Goal: Task Accomplishment & Management: Manage account settings

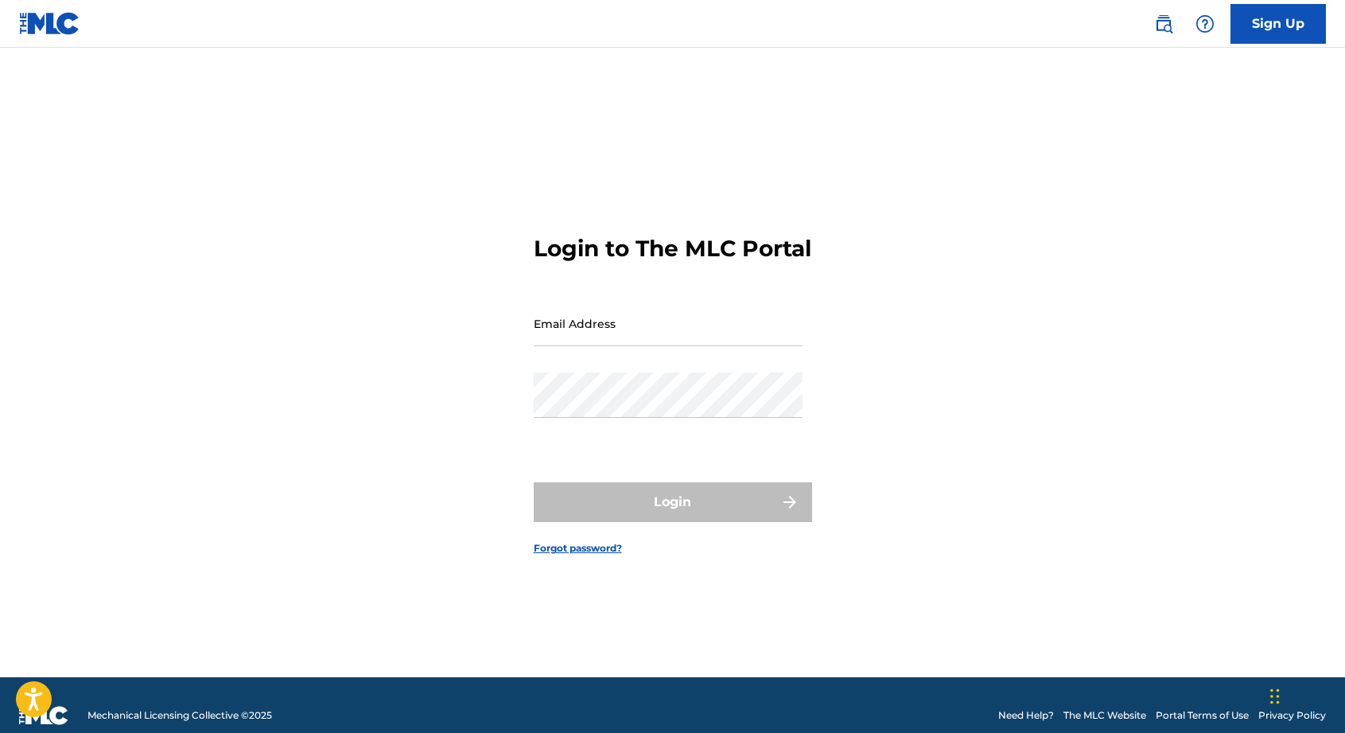
click at [618, 346] on input "Email Address" at bounding box center [668, 323] width 269 height 45
type input "[EMAIL_ADDRESS][DOMAIN_NAME]"
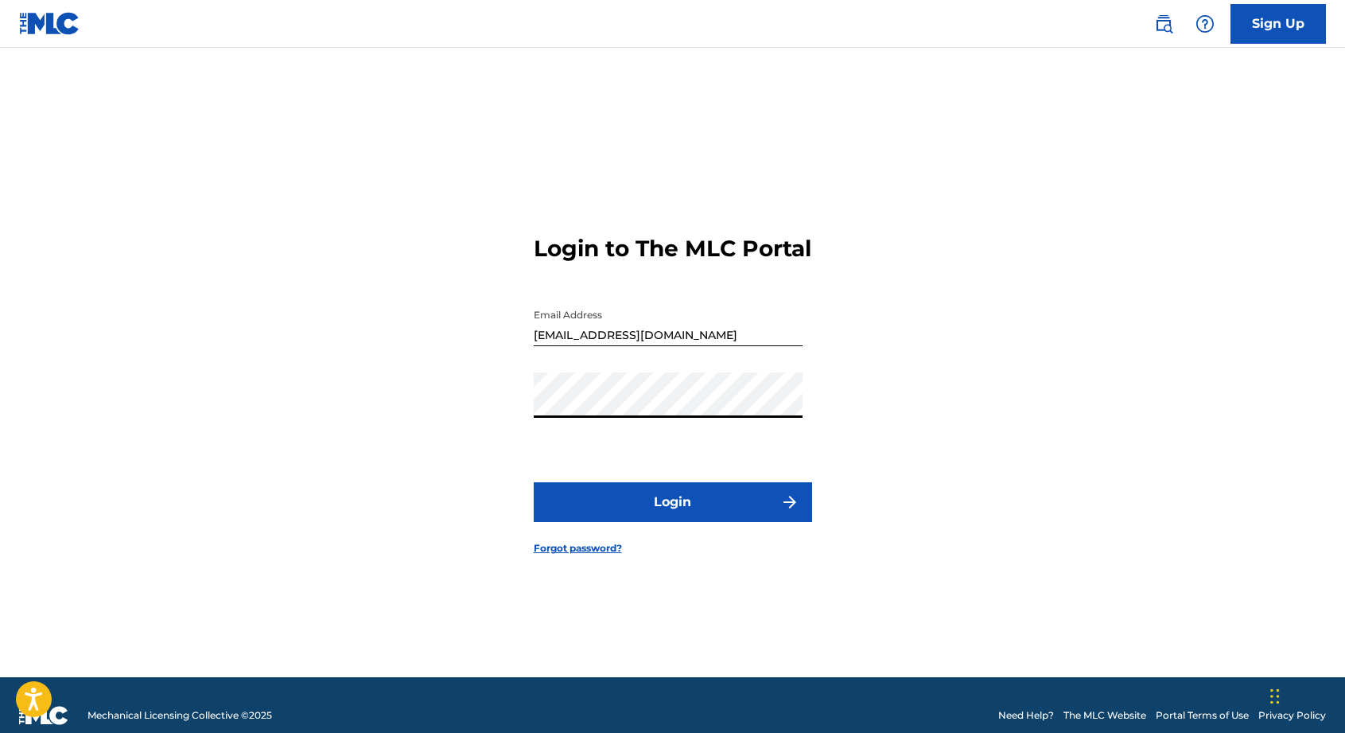
click at [641, 520] on button "Login" at bounding box center [673, 502] width 278 height 40
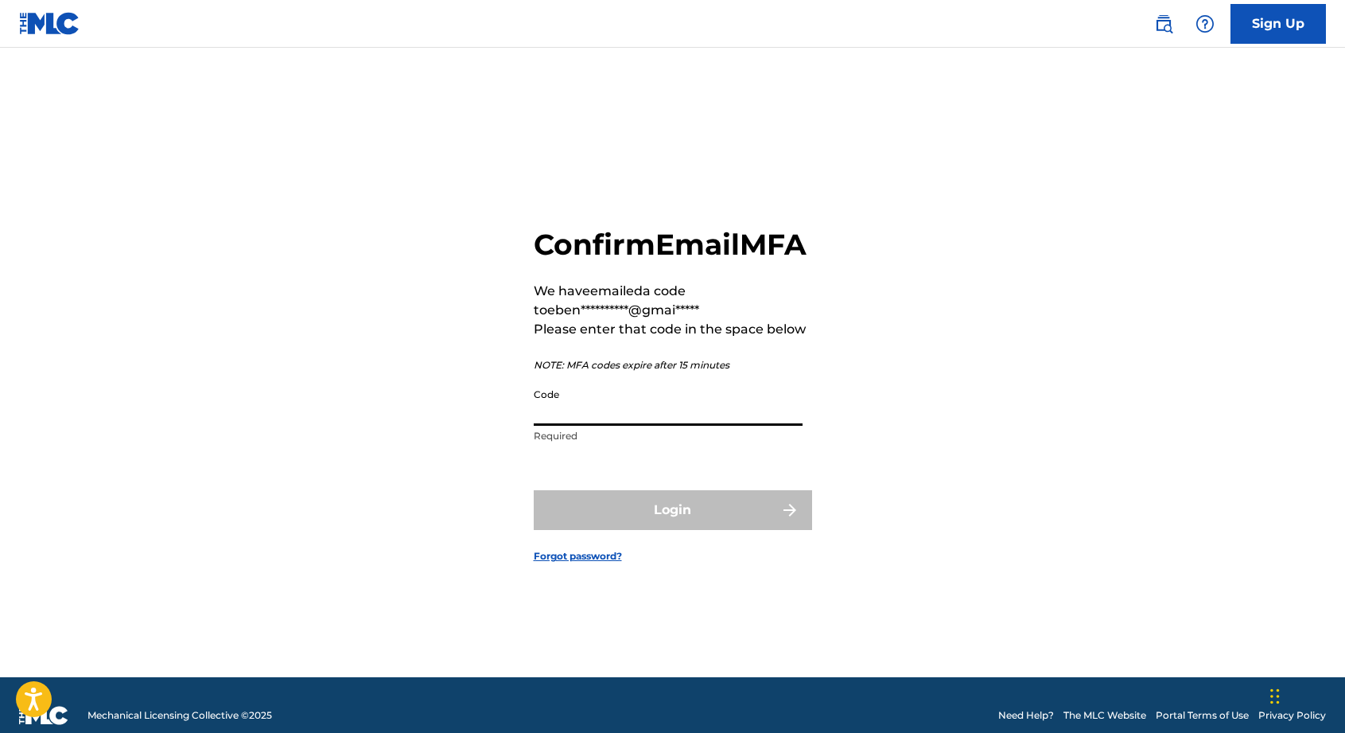
click at [640, 426] on input "Code" at bounding box center [668, 402] width 269 height 45
click at [600, 426] on input "Code" at bounding box center [668, 402] width 269 height 45
paste input "694612"
click at [535, 426] on input "694612" at bounding box center [668, 402] width 269 height 45
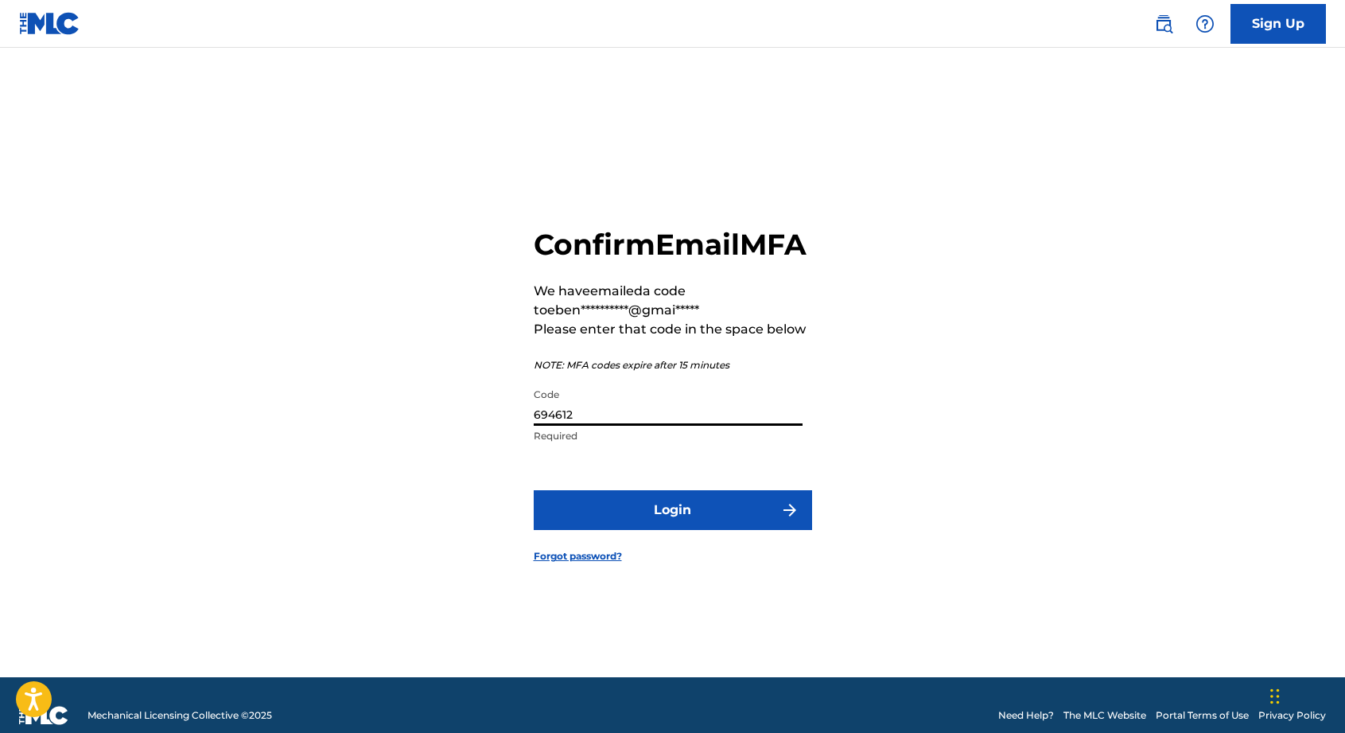
type input "694612"
click at [680, 530] on button "Login" at bounding box center [673, 510] width 278 height 40
